Goal: Participate in discussion: Engage in conversation with other users on a specific topic

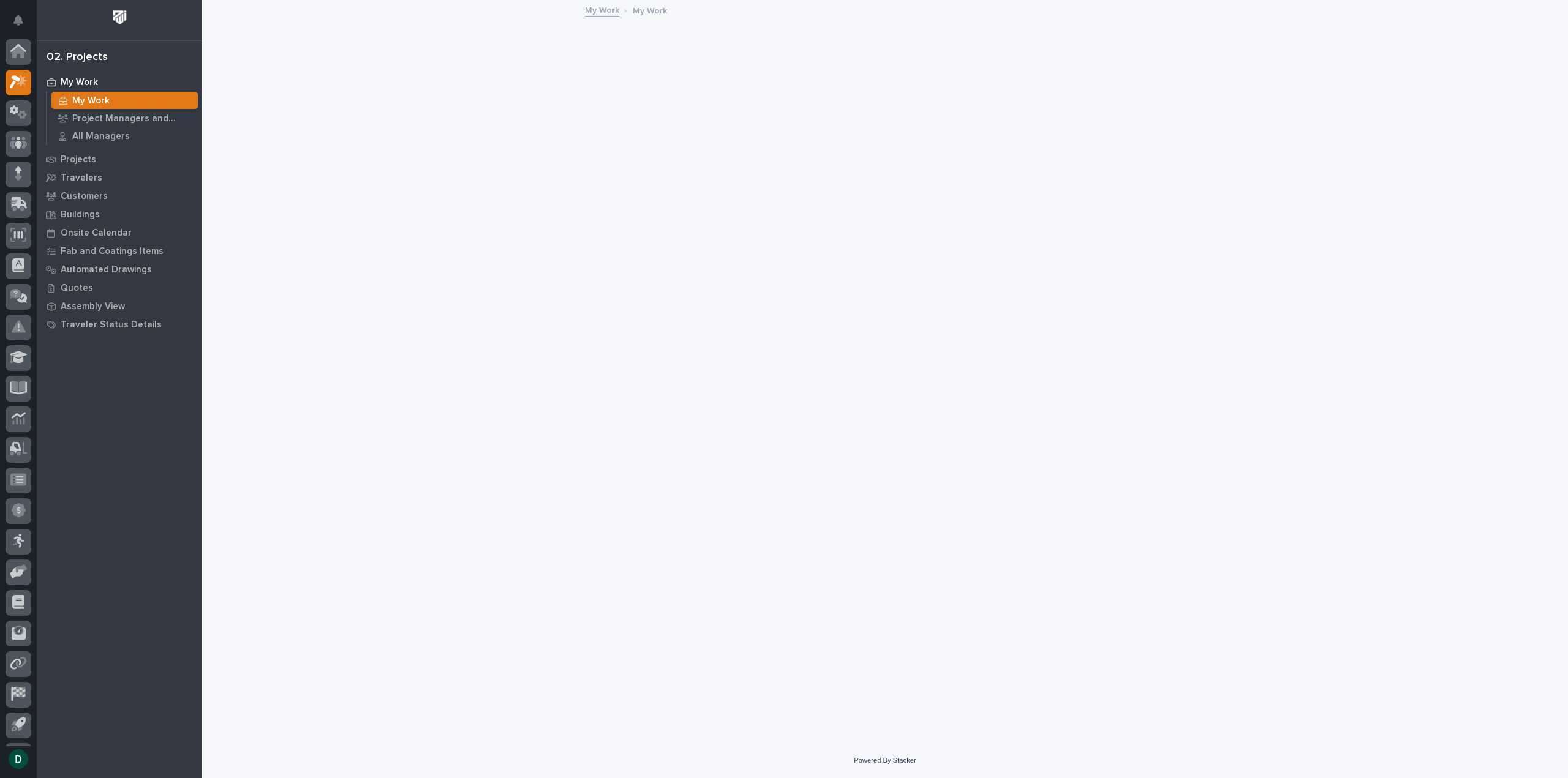
scroll to position [27, 0]
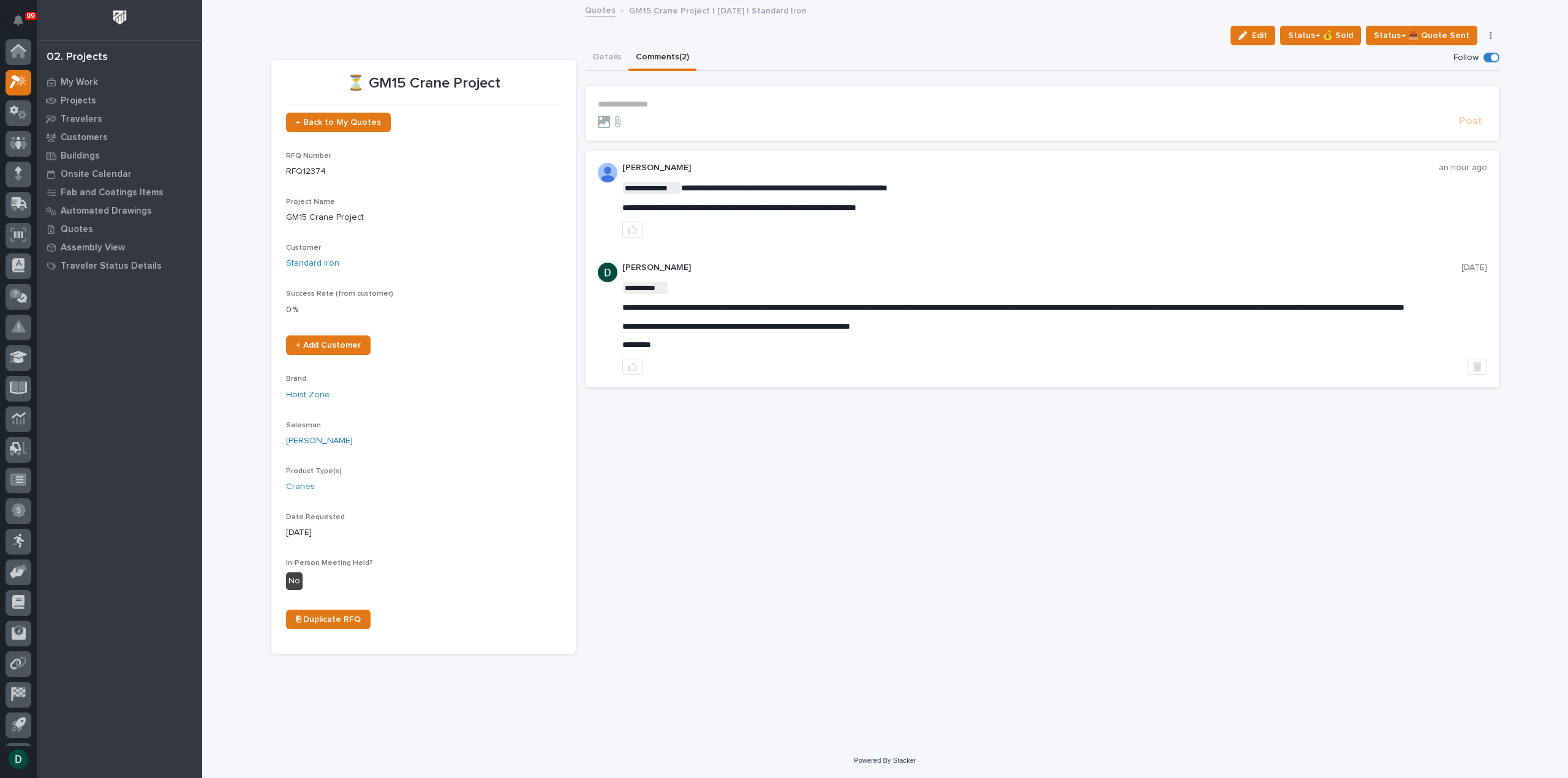
click at [630, 104] on p "**********" at bounding box center [1043, 104] width 890 height 11
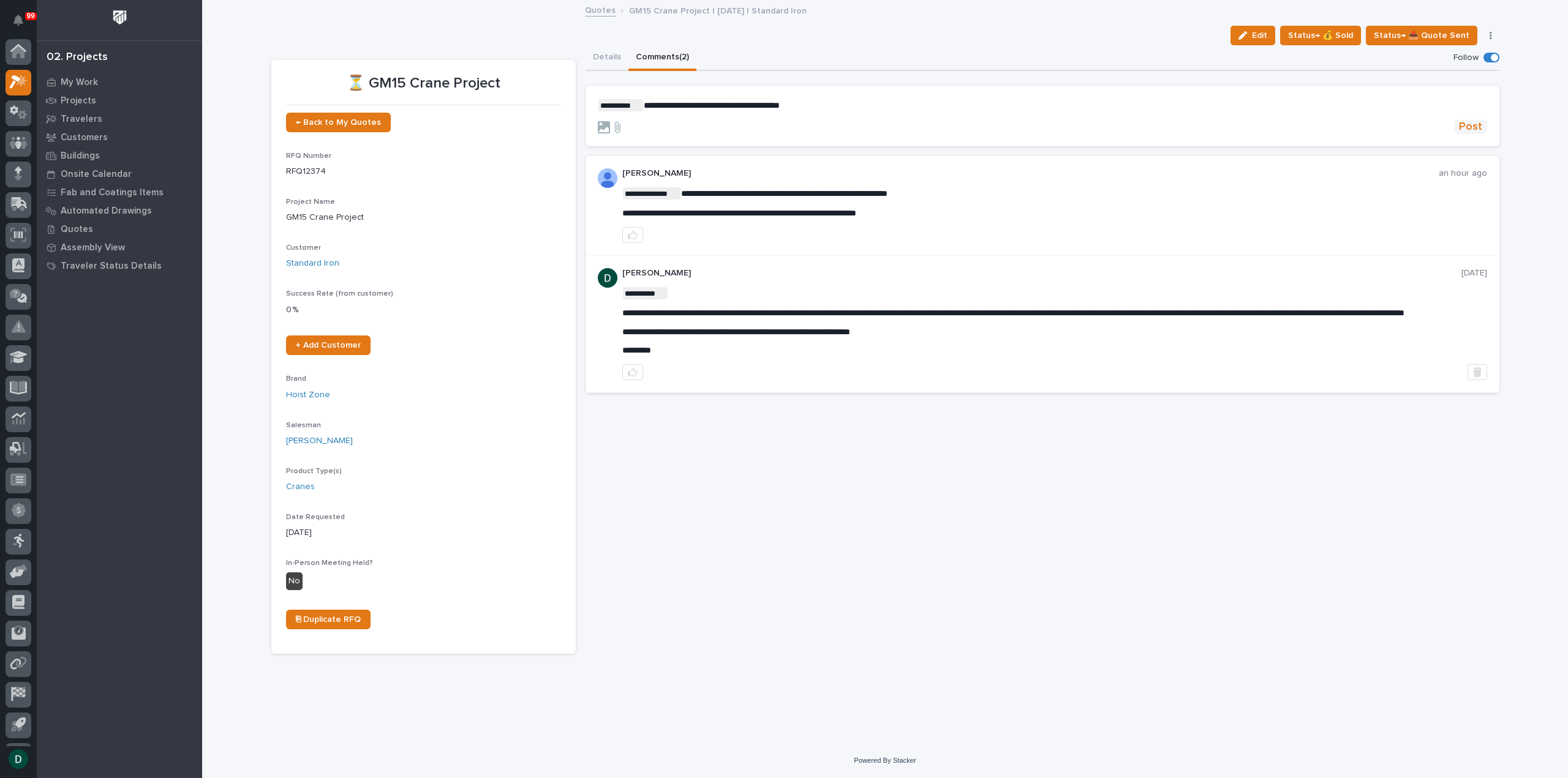
click at [1476, 124] on span "Post" at bounding box center [1471, 127] width 23 height 14
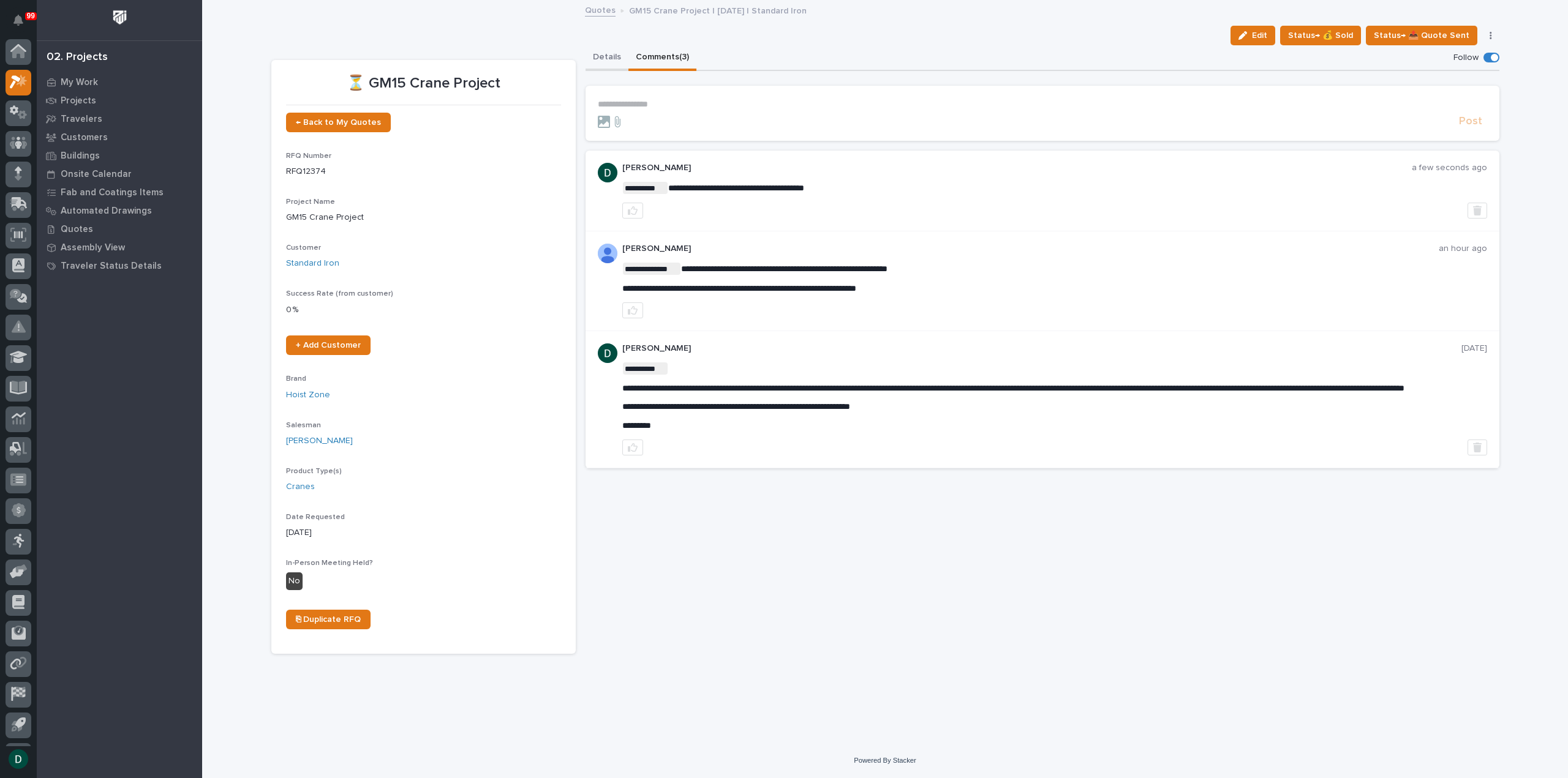
click at [609, 58] on button "Details" at bounding box center [607, 57] width 43 height 25
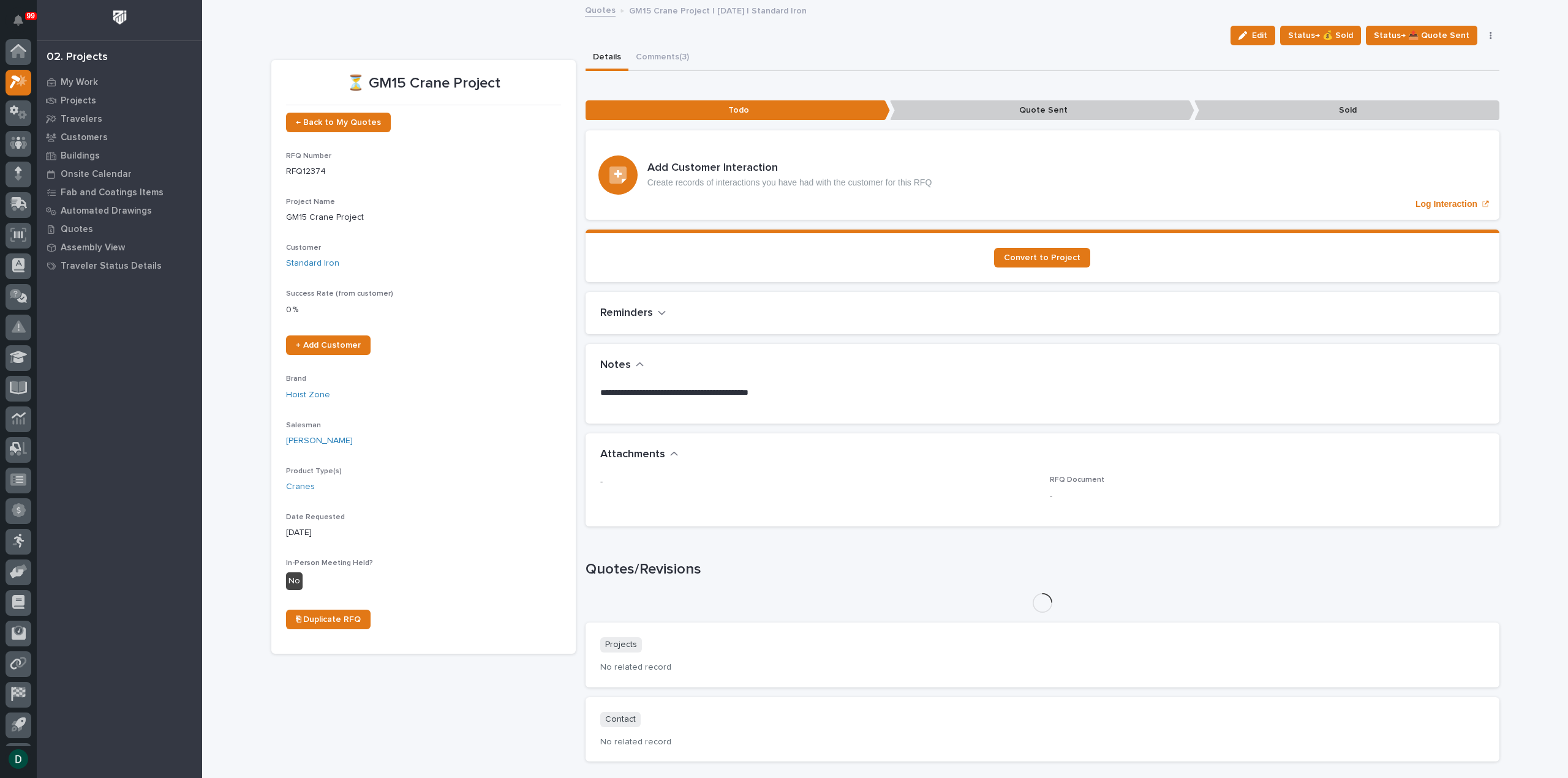
scroll to position [27, 0]
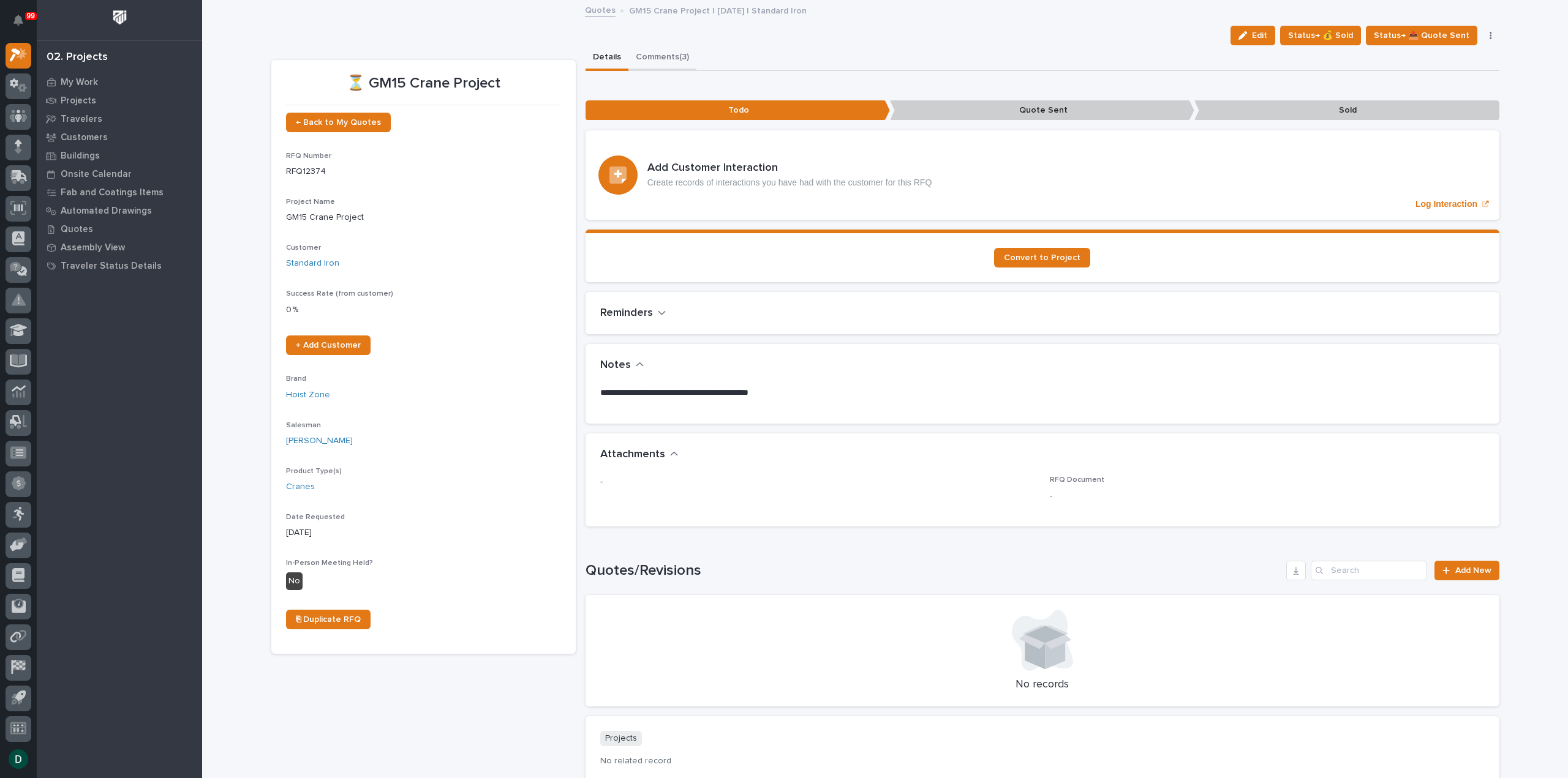
click at [655, 56] on button "Comments (3)" at bounding box center [662, 57] width 68 height 25
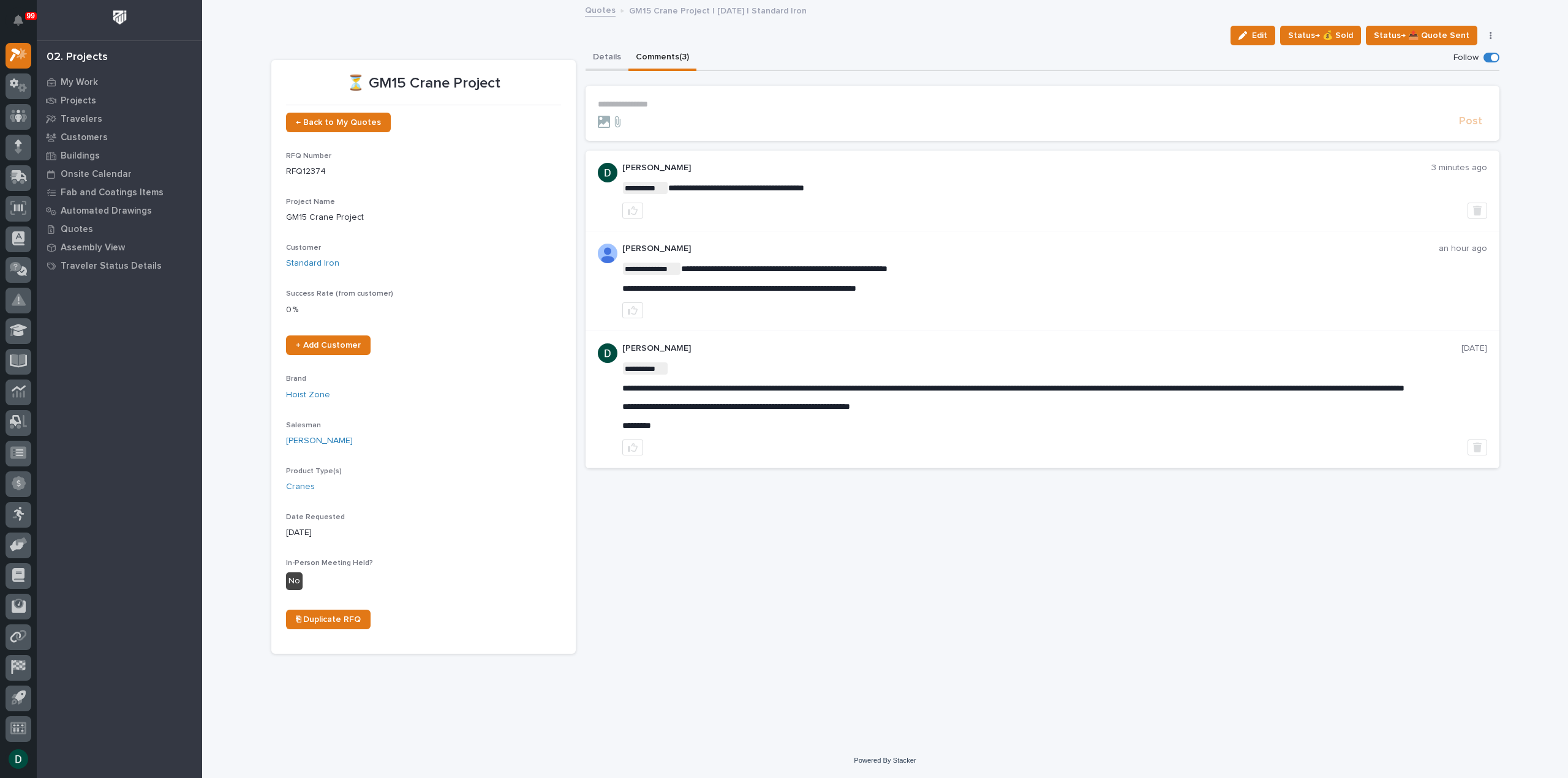
click at [606, 56] on button "Details" at bounding box center [607, 57] width 43 height 25
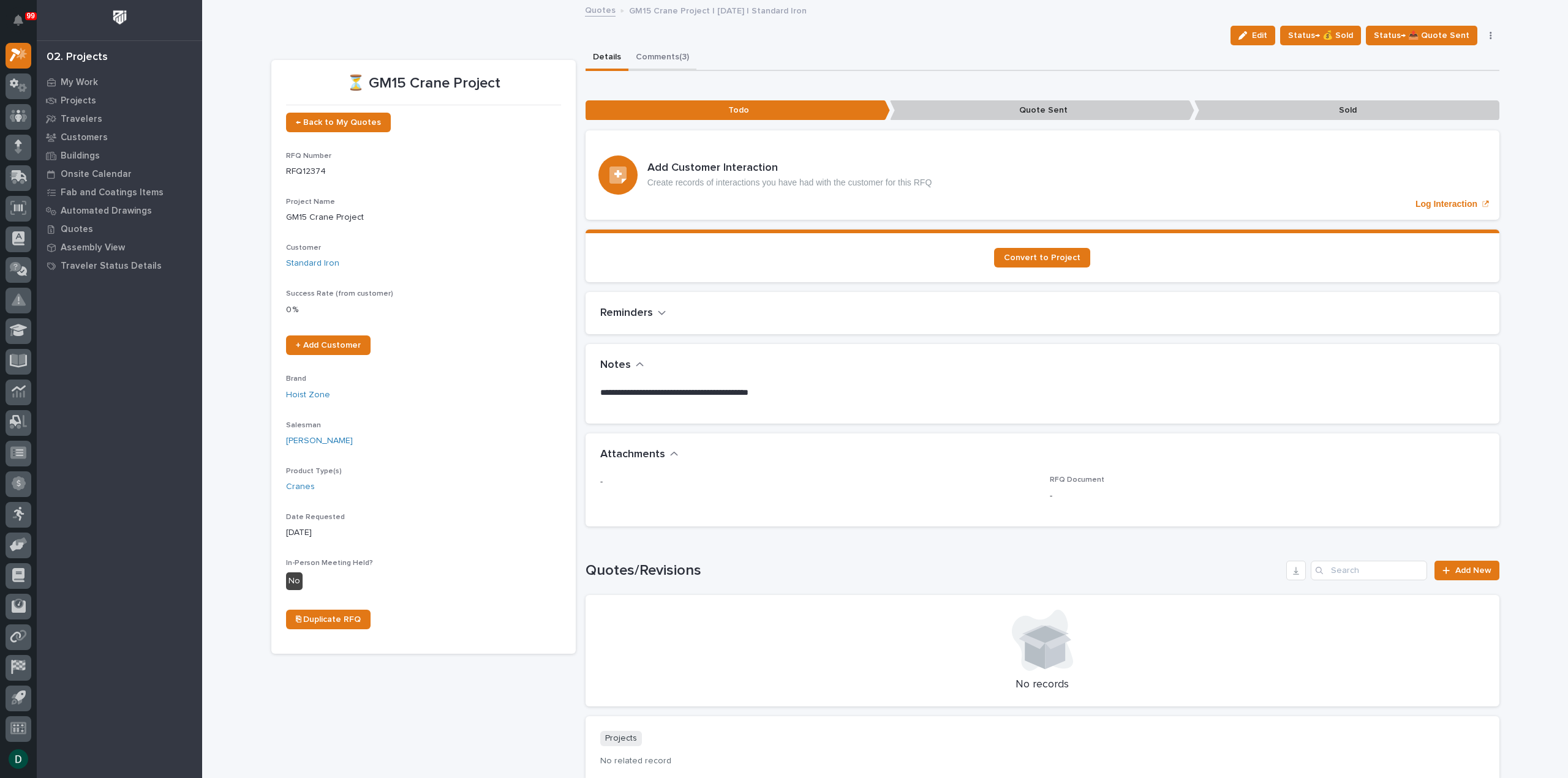
drag, startPoint x: 665, startPoint y: 55, endPoint x: 739, endPoint y: 104, distance: 88.8
click at [665, 55] on button "Comments (3)" at bounding box center [662, 57] width 68 height 25
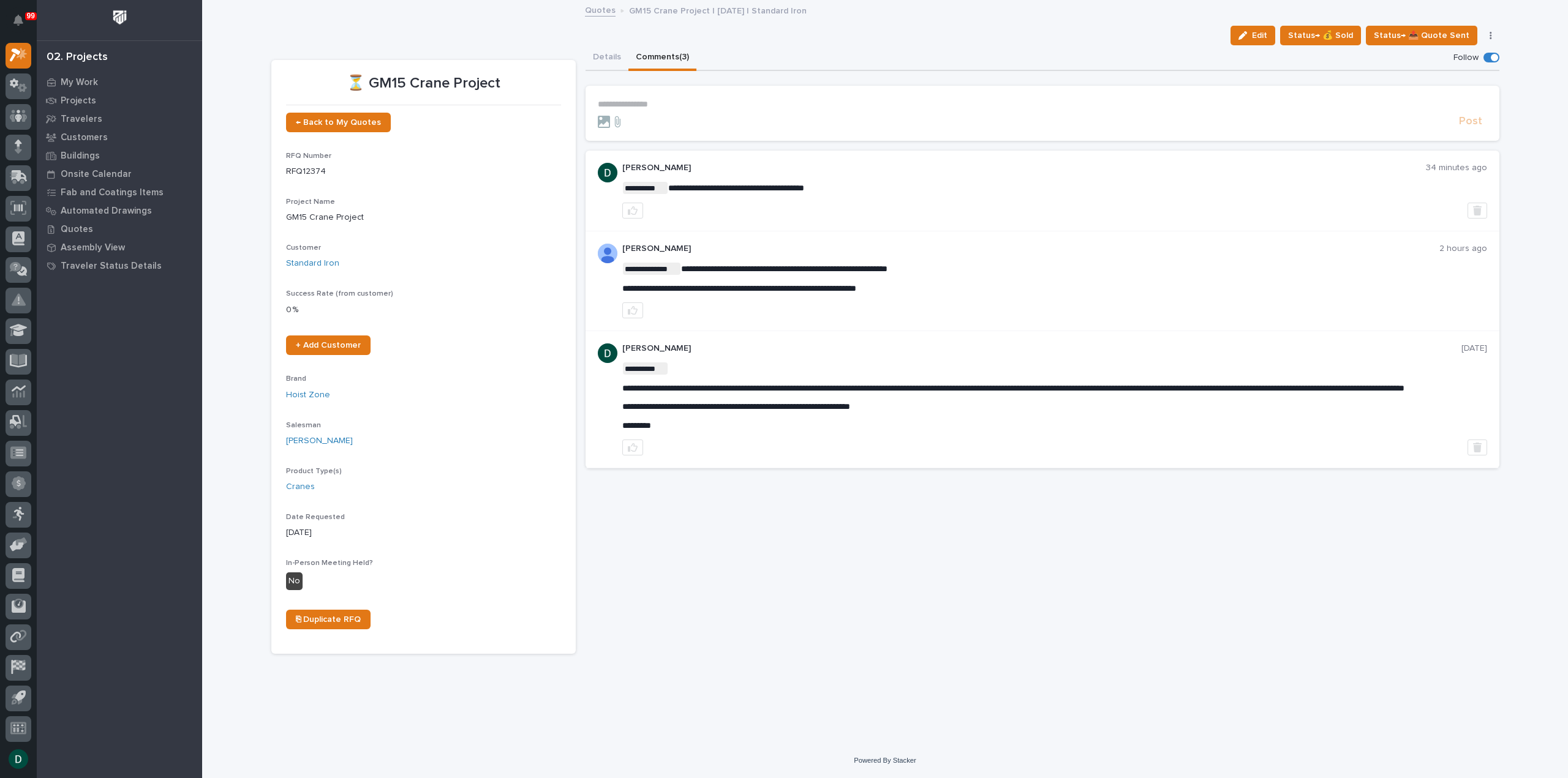
click at [588, 11] on link "Quotes" at bounding box center [600, 9] width 30 height 14
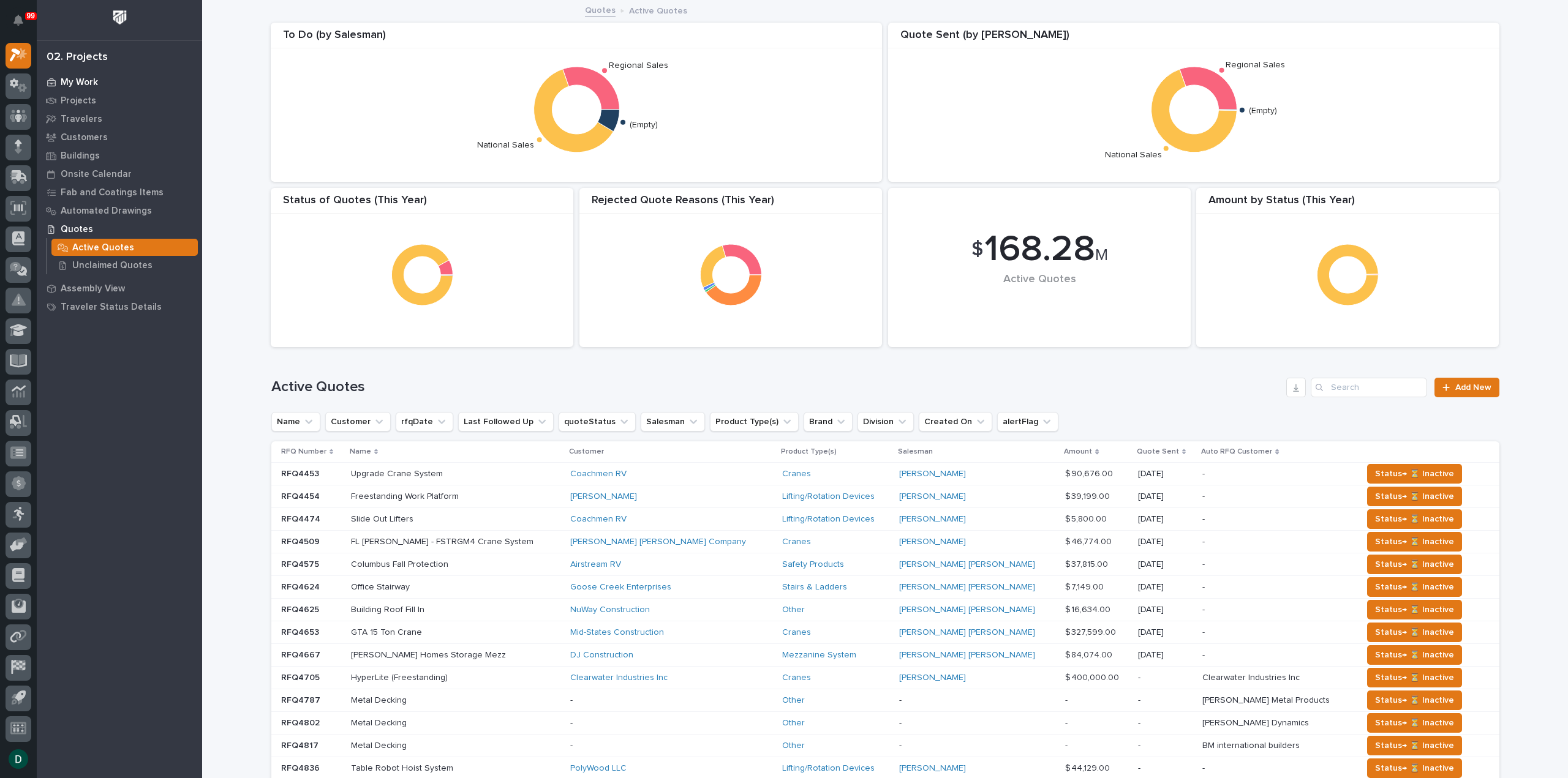
click at [88, 83] on p "My Work" at bounding box center [79, 82] width 38 height 11
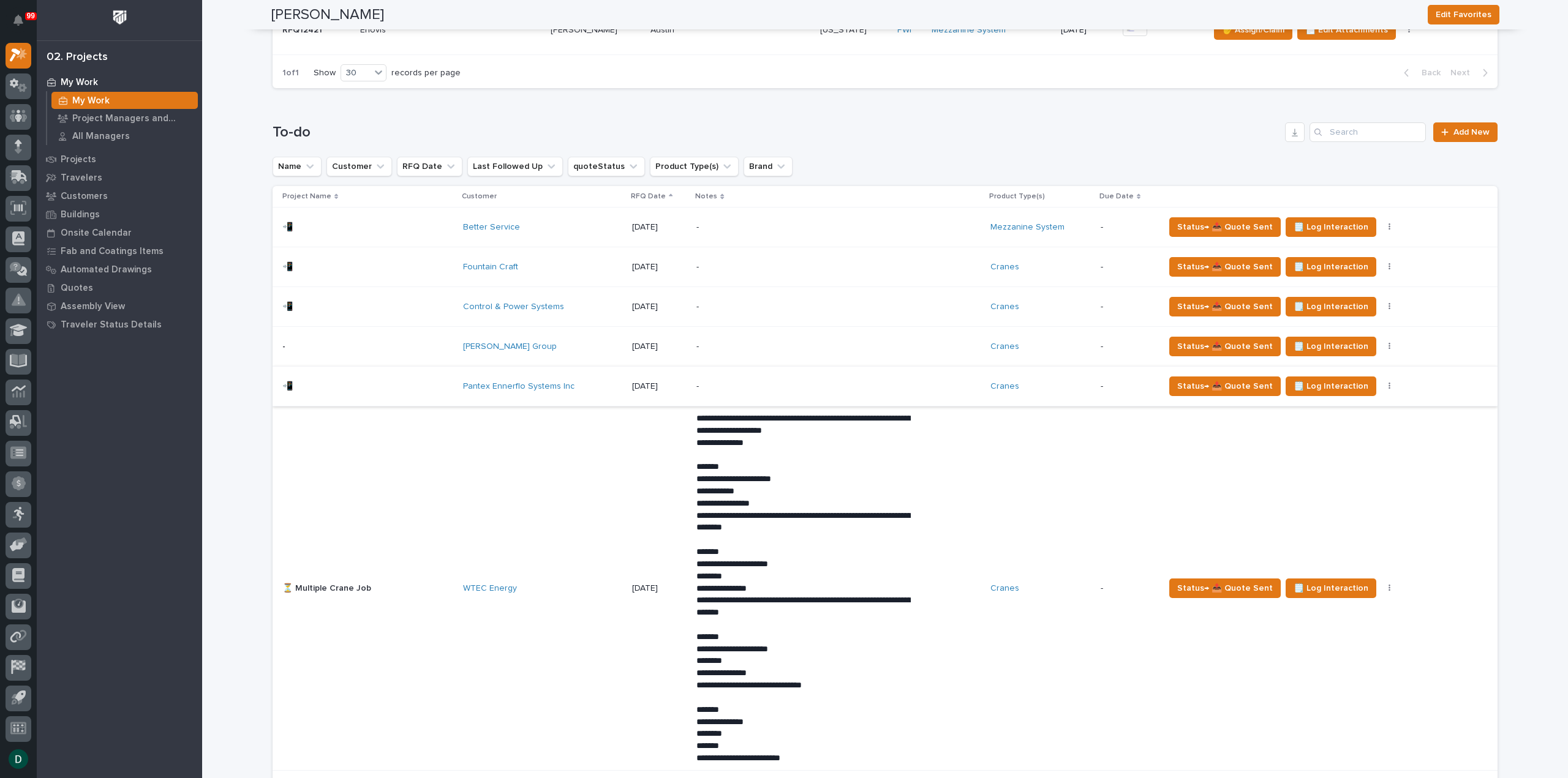
scroll to position [613, 0]
